Goal: Information Seeking & Learning: Find specific page/section

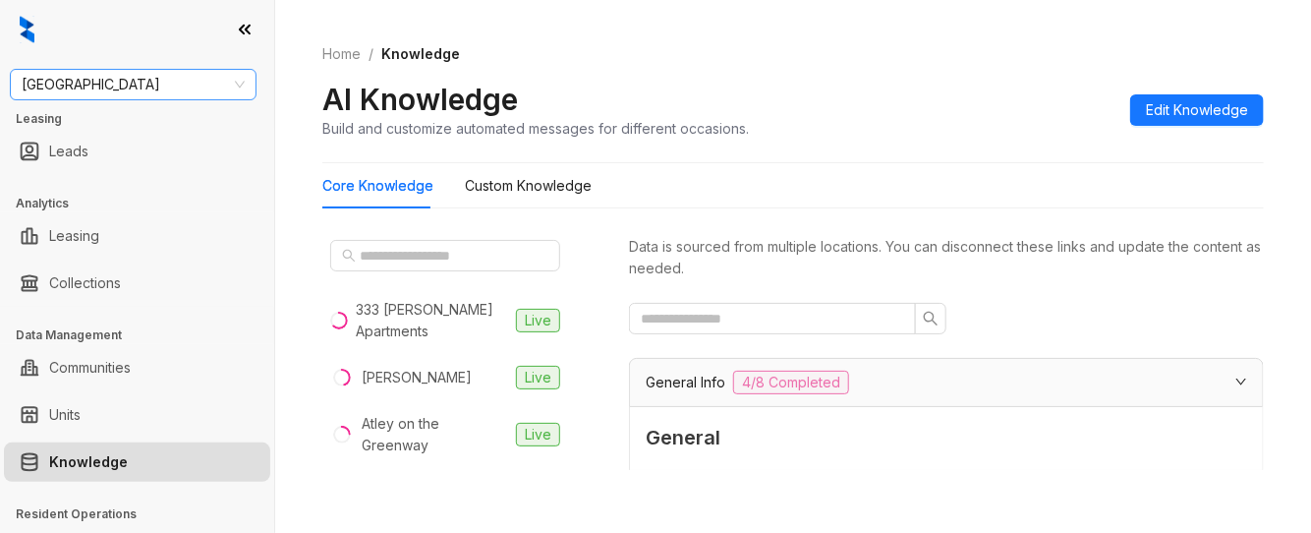
scroll to position [1770, 0]
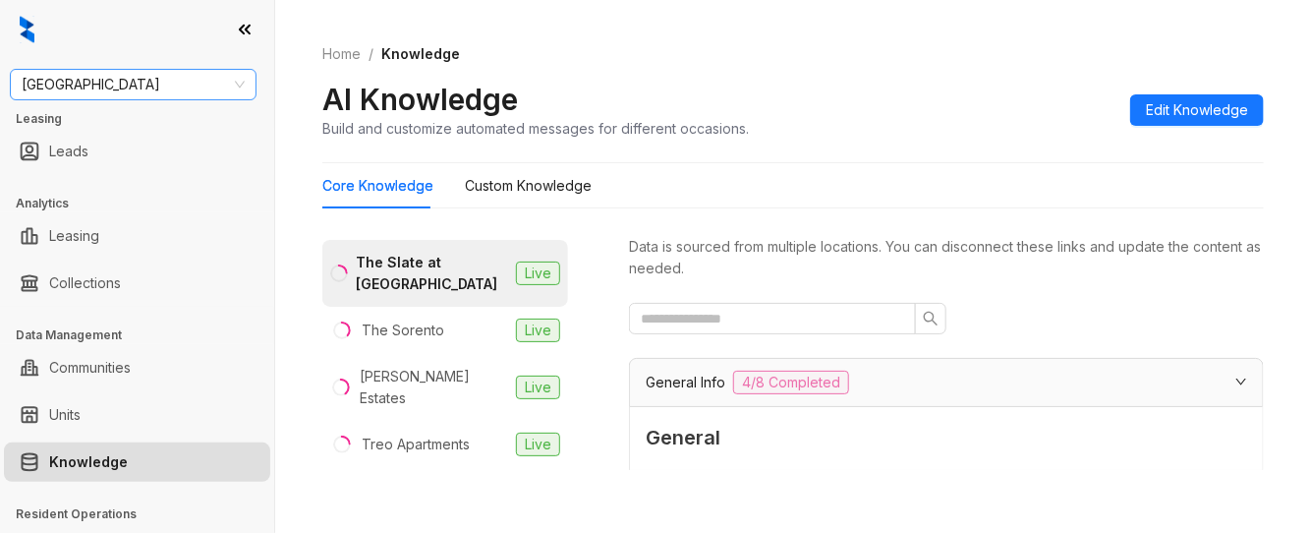
click at [162, 84] on span "Fairfield" at bounding box center [133, 84] width 223 height 29
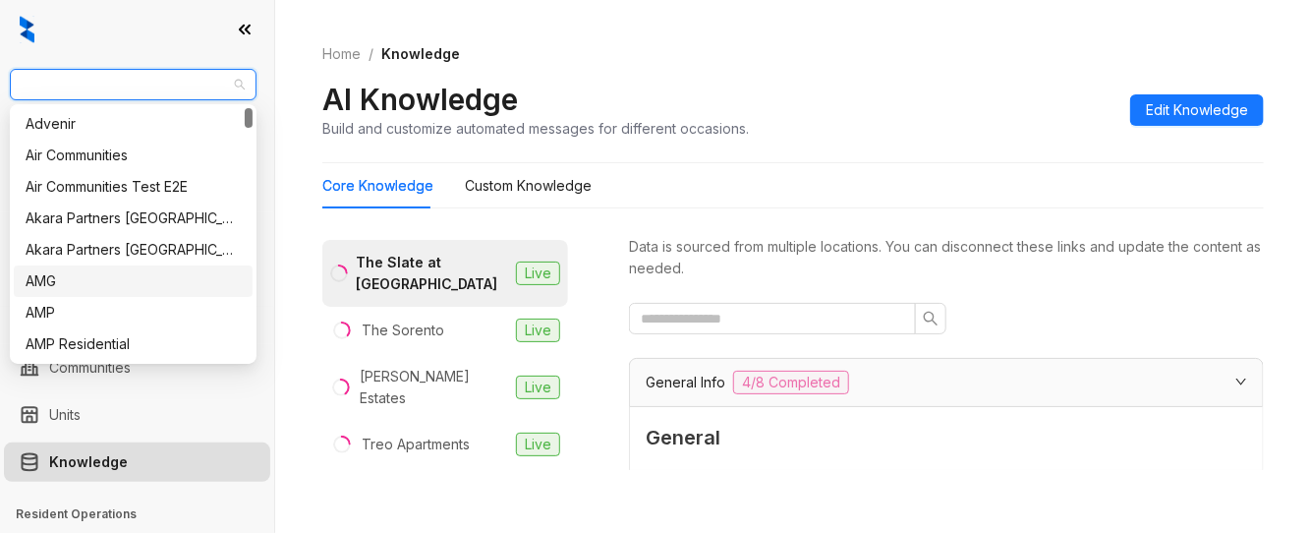
click at [88, 280] on div "AMG" at bounding box center [133, 281] width 215 height 22
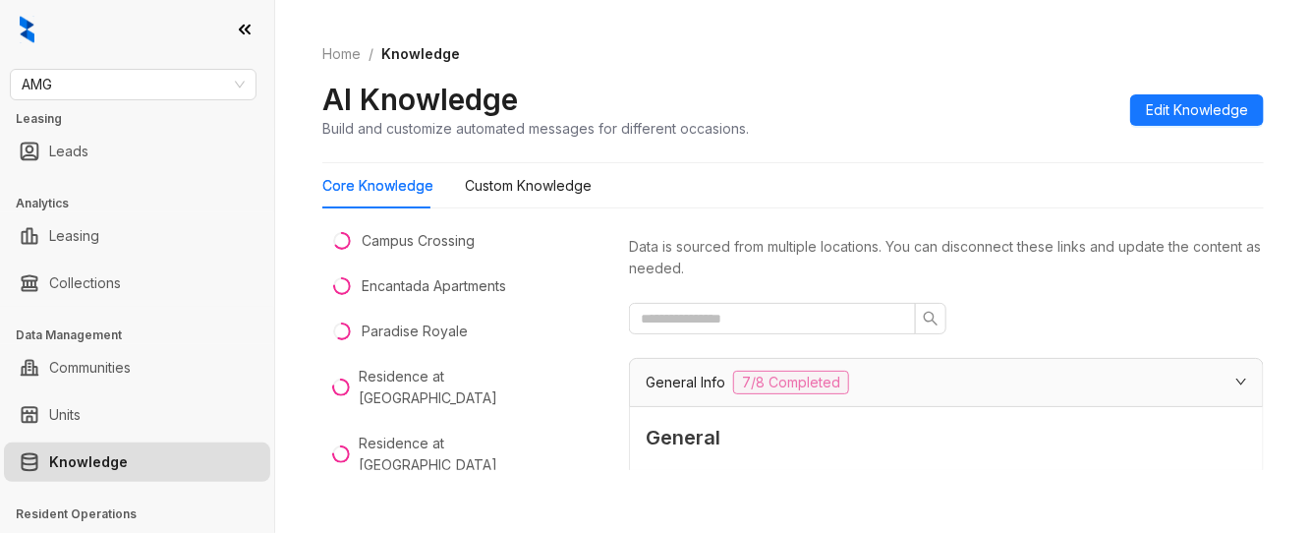
scroll to position [171, 0]
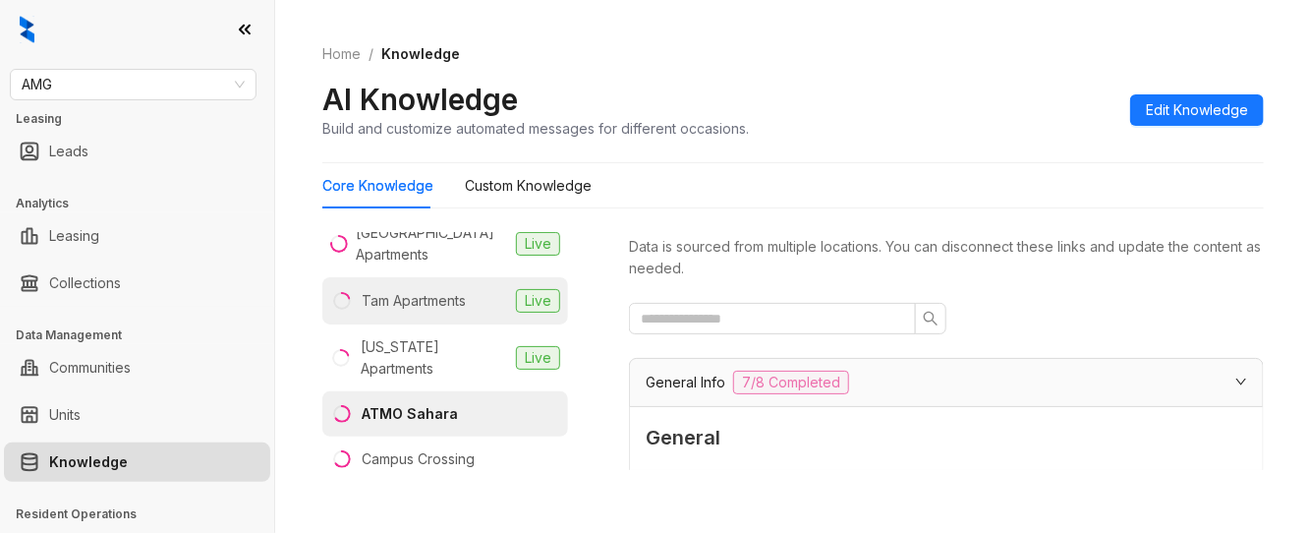
click at [463, 319] on li "Tam Apartments Live" at bounding box center [445, 300] width 246 height 47
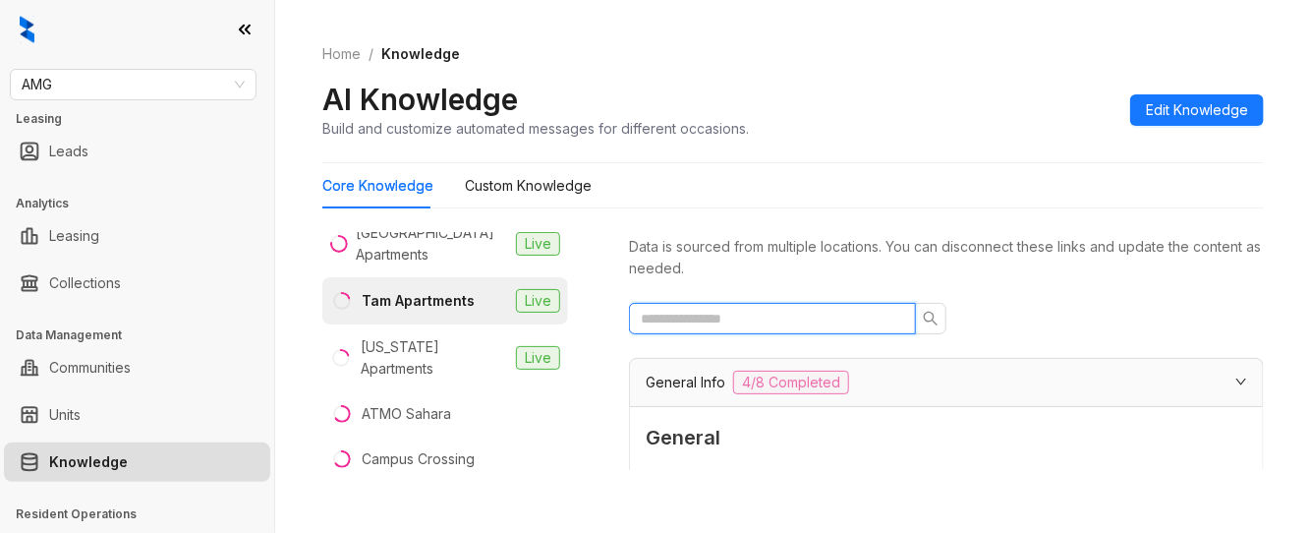
click at [787, 321] on input "text" at bounding box center [765, 319] width 248 height 22
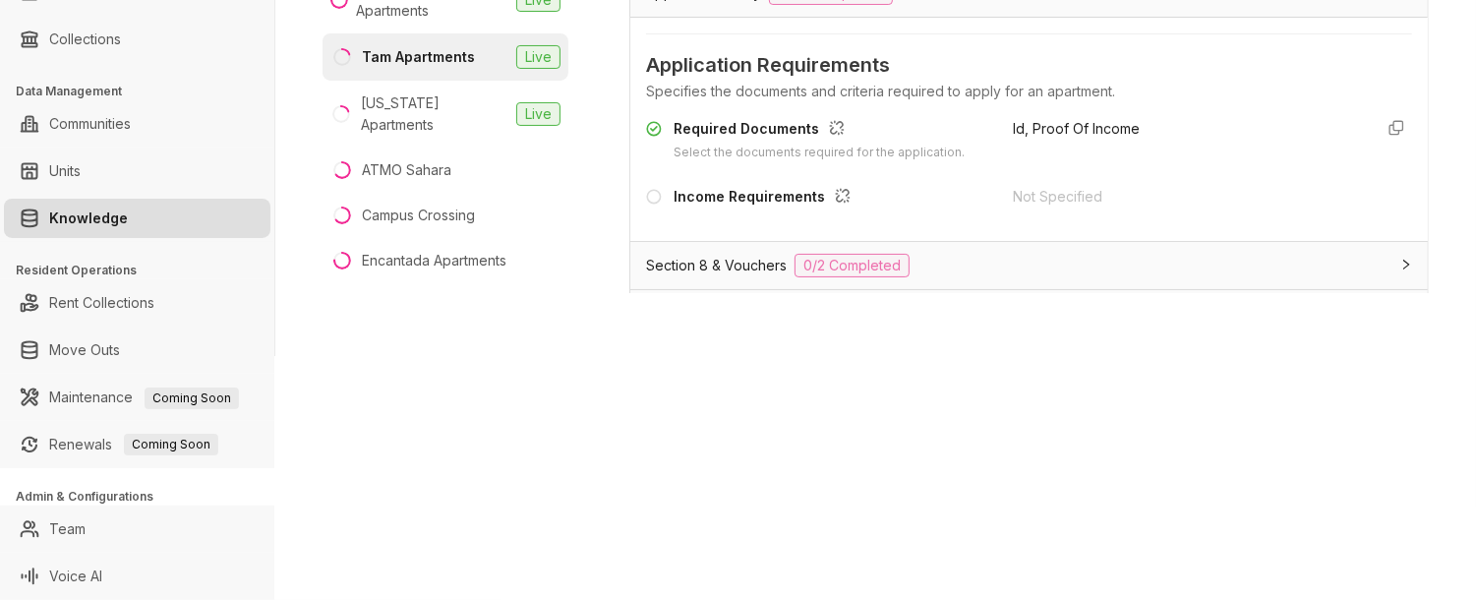
scroll to position [218, 0]
type input "******"
drag, startPoint x: 1229, startPoint y: 1, endPoint x: 624, endPoint y: 383, distance: 715.4
click at [624, 383] on div "AMG Leasing Leads Analytics Leasing Collections Data Management Communities Uni…" at bounding box center [738, 300] width 1476 height 600
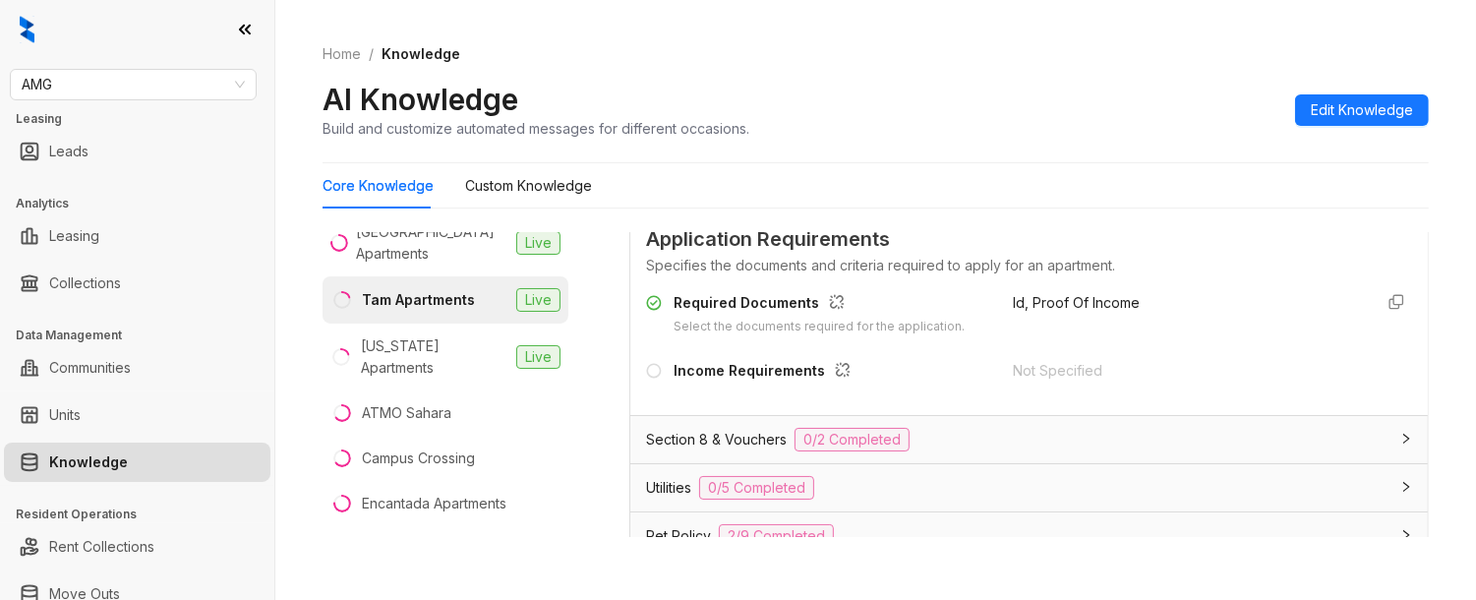
scroll to position [0, 0]
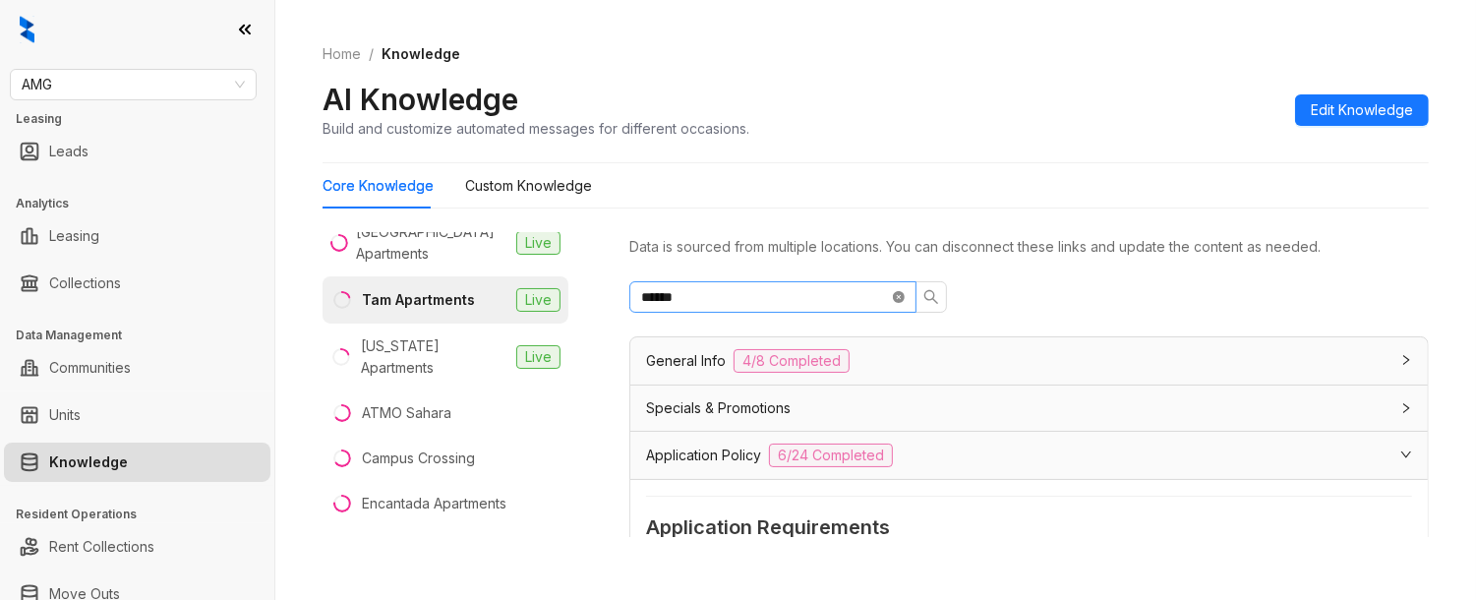
click at [900, 298] on icon "close-circle" at bounding box center [899, 297] width 12 height 12
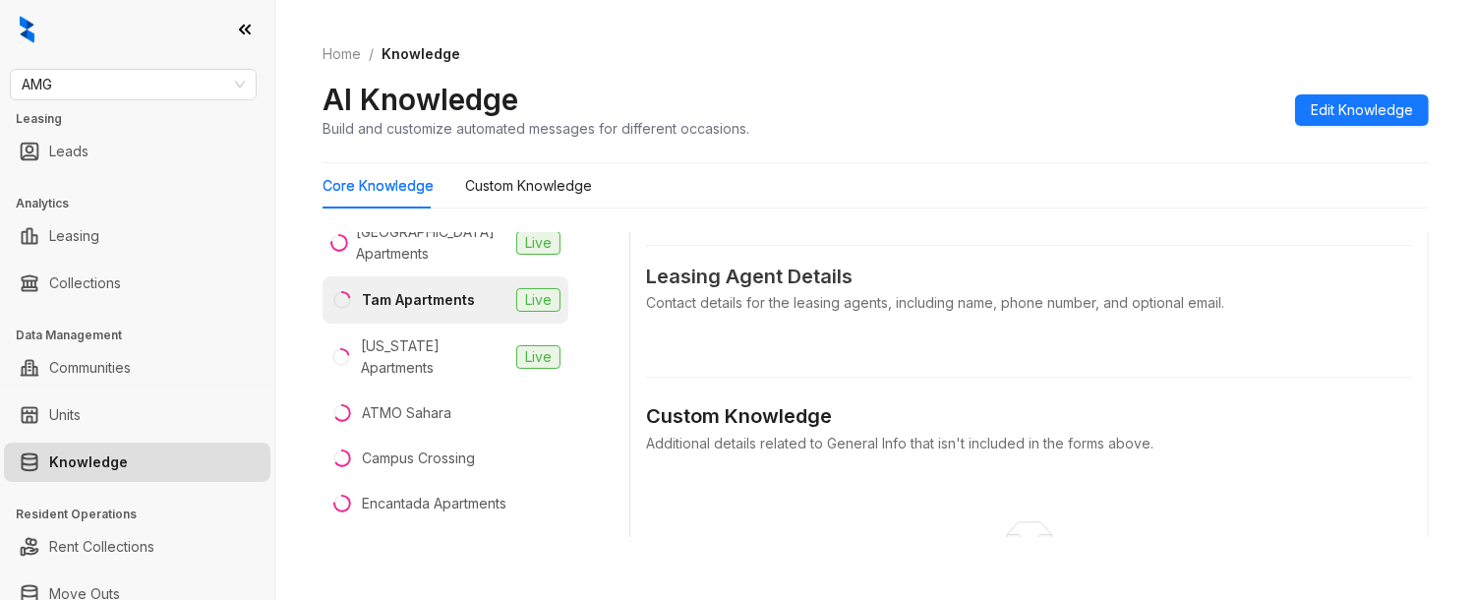
scroll to position [916, 0]
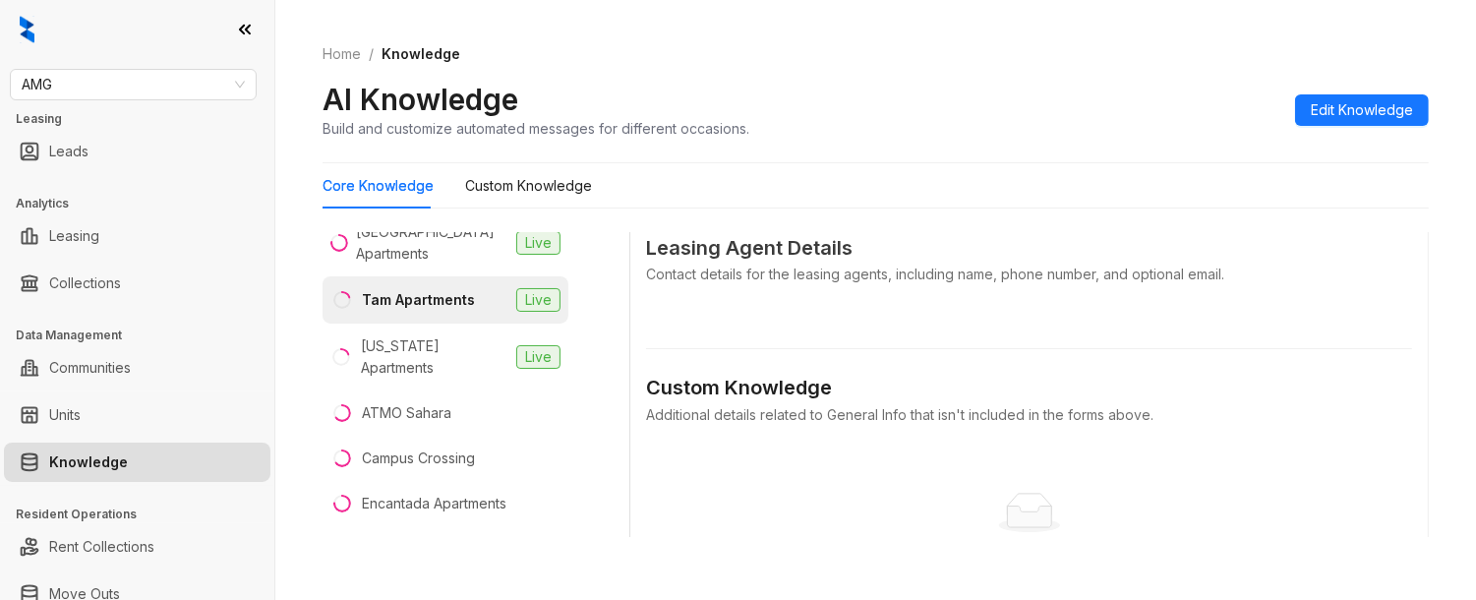
drag, startPoint x: 1414, startPoint y: 393, endPoint x: 1417, endPoint y: 403, distance: 10.3
click at [1311, 403] on div "Home / Knowledge AI Knowledge Build and customize automated messages for differ…" at bounding box center [875, 300] width 1200 height 600
click at [1311, 411] on div "Home / Knowledge AI Knowledge Build and customize automated messages for differ…" at bounding box center [875, 300] width 1200 height 600
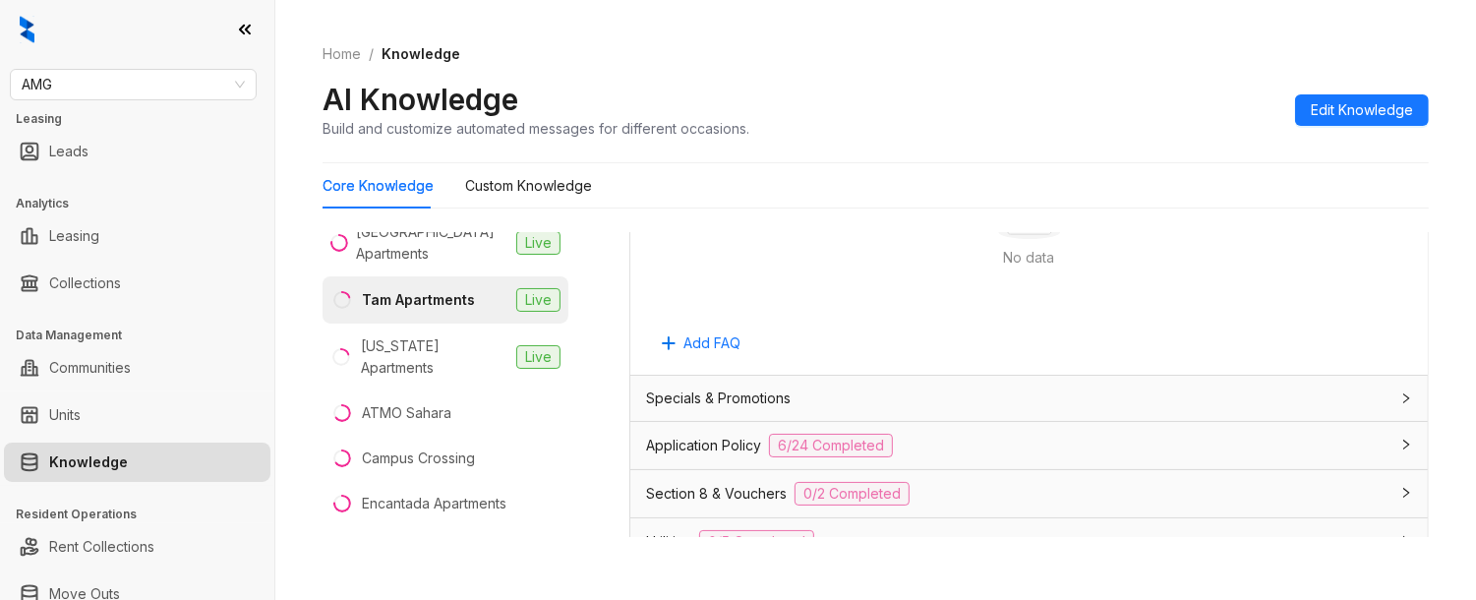
scroll to position [1246, 0]
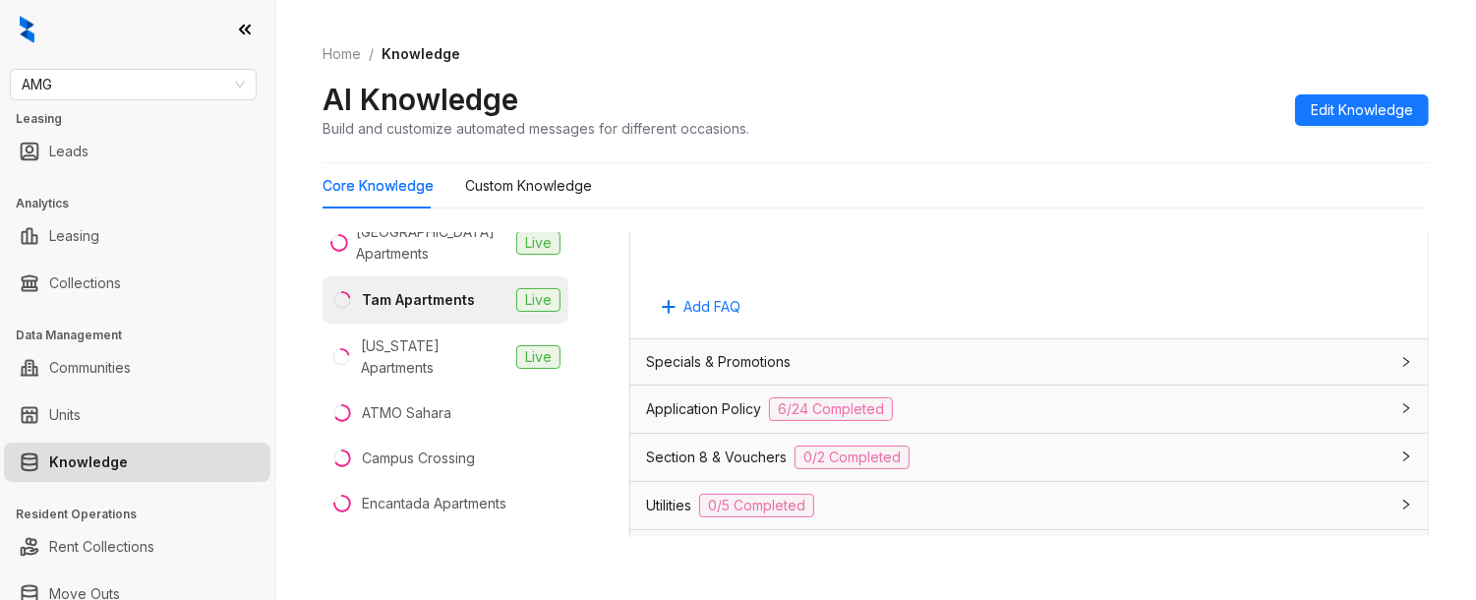
click at [1254, 421] on div "Application Policy 6/24 Completed" at bounding box center [1017, 409] width 742 height 24
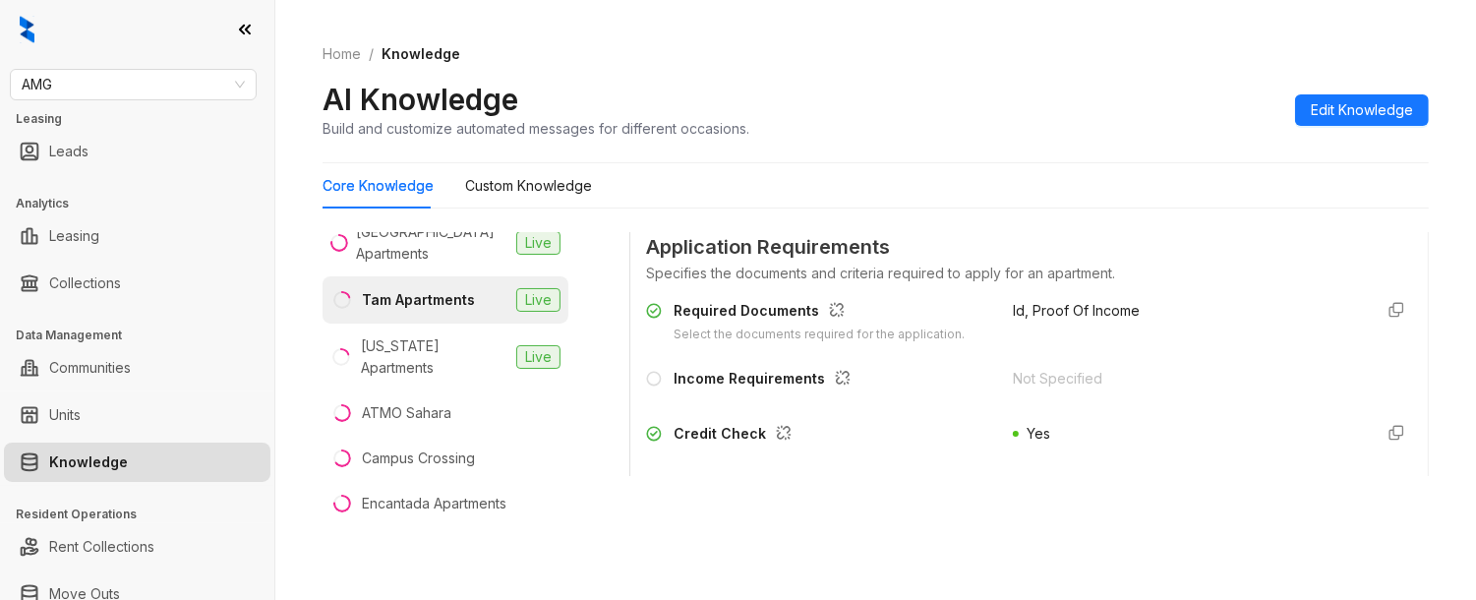
scroll to position [1672, 0]
